Goal: Task Accomplishment & Management: Use online tool/utility

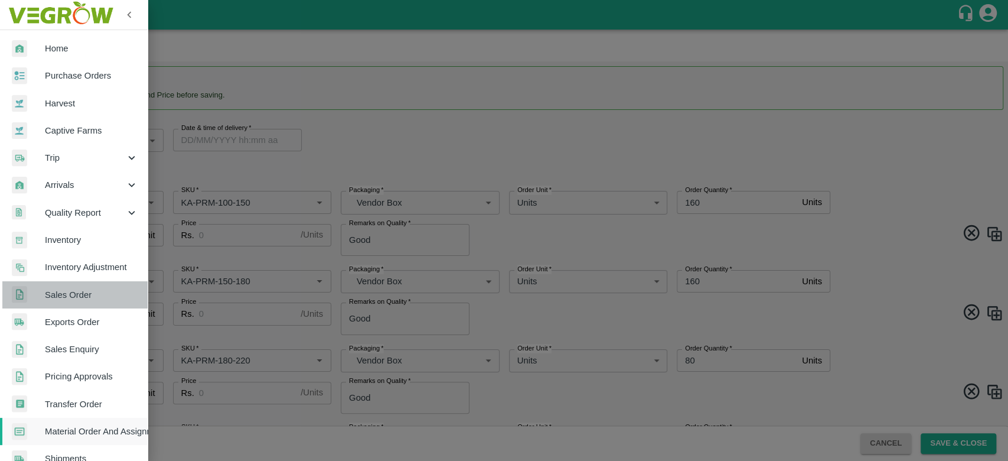
click at [92, 303] on link "Sales Order" at bounding box center [74, 294] width 148 height 27
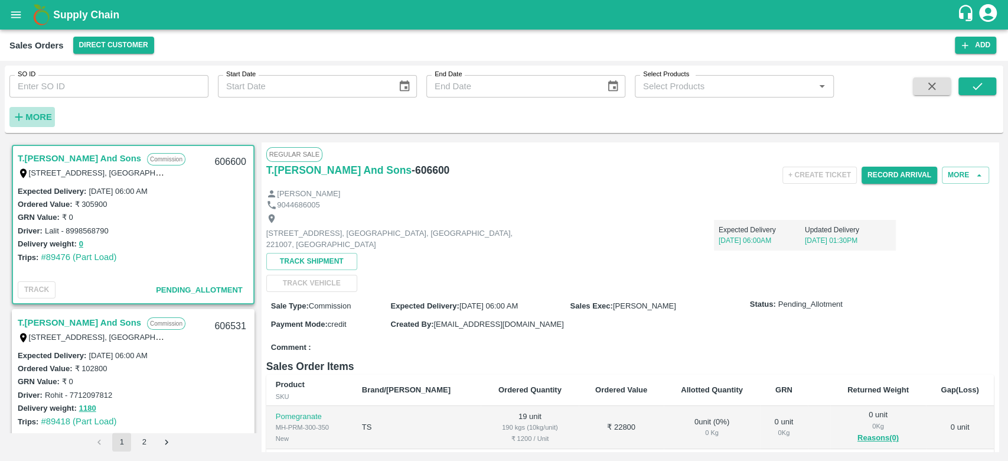
click at [42, 108] on button "More" at bounding box center [31, 117] width 45 height 20
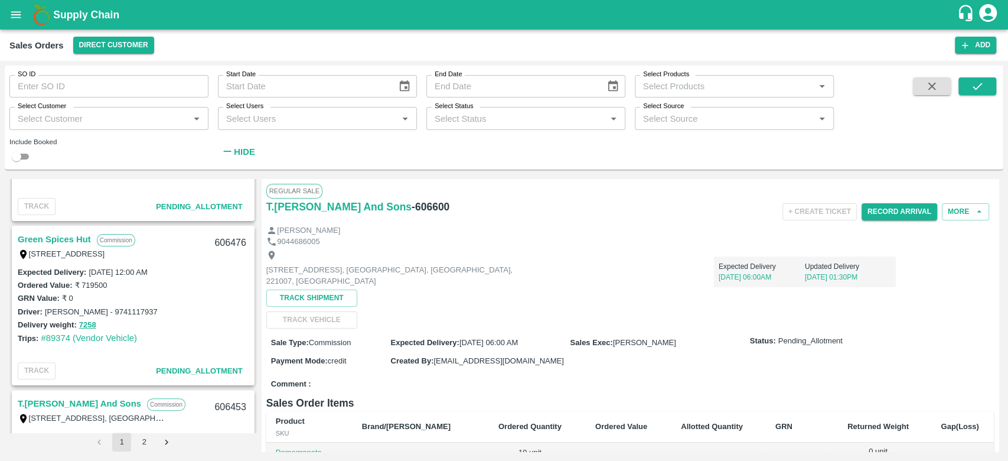
scroll to position [283, 0]
click at [66, 123] on input "Select Customer" at bounding box center [99, 117] width 172 height 15
type input "i"
